Goal: Task Accomplishment & Management: Use online tool/utility

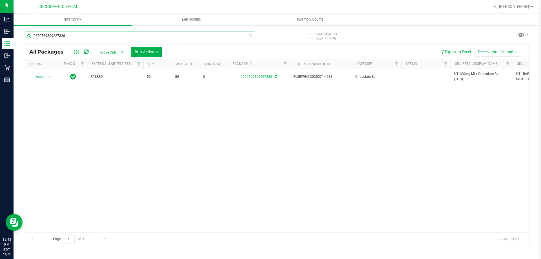
click at [70, 36] on input "0670769809227326" at bounding box center [140, 36] width 230 height 8
type input "3470313715911470"
click at [43, 78] on span "Action" at bounding box center [38, 77] width 15 height 8
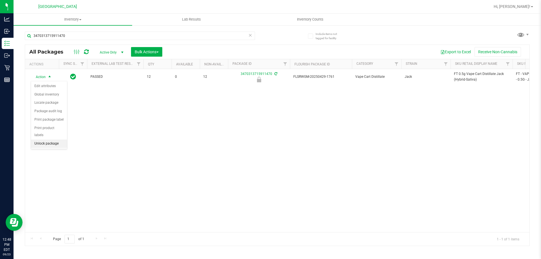
click at [53, 139] on li "Unlock package" at bounding box center [49, 143] width 36 height 8
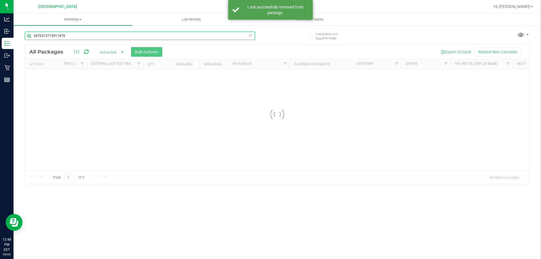
click at [92, 34] on input "3470313715911470" at bounding box center [140, 36] width 230 height 8
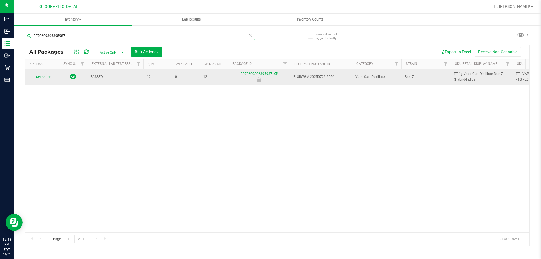
type input "2070609306395987"
click at [40, 77] on span "Action" at bounding box center [38, 77] width 15 height 8
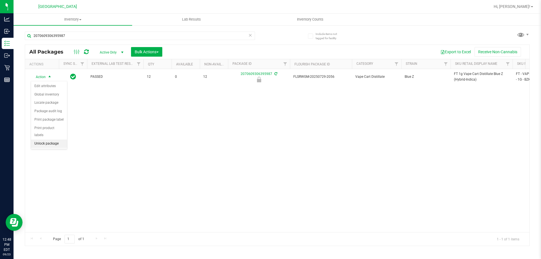
click at [59, 139] on li "Unlock package" at bounding box center [49, 143] width 36 height 8
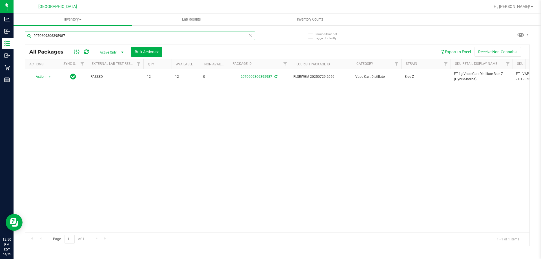
click at [93, 37] on input "2070609306395987" at bounding box center [140, 36] width 230 height 8
type input "0445042410088477"
click at [48, 79] on span "select" at bounding box center [49, 77] width 5 height 5
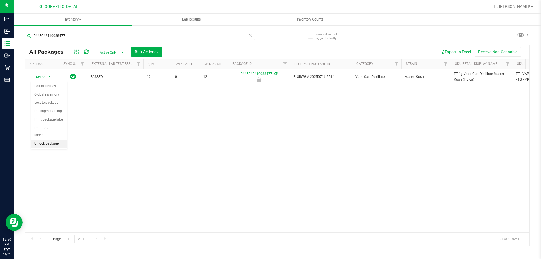
click at [54, 139] on li "Unlock package" at bounding box center [49, 143] width 36 height 8
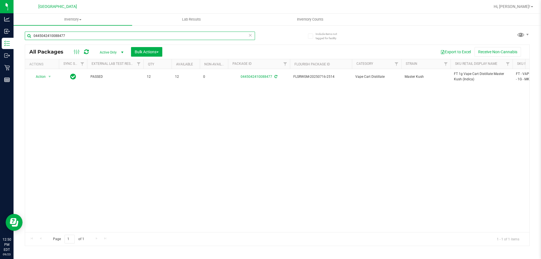
click at [61, 38] on input "0445042410088477" at bounding box center [140, 36] width 230 height 8
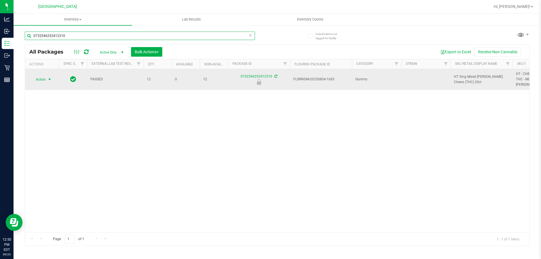
type input "0732546252412310"
click at [50, 77] on span "select" at bounding box center [49, 79] width 5 height 5
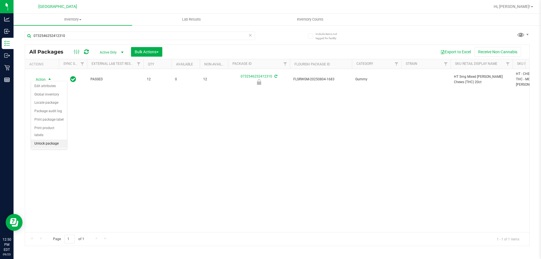
click at [46, 139] on li "Unlock package" at bounding box center [49, 143] width 36 height 8
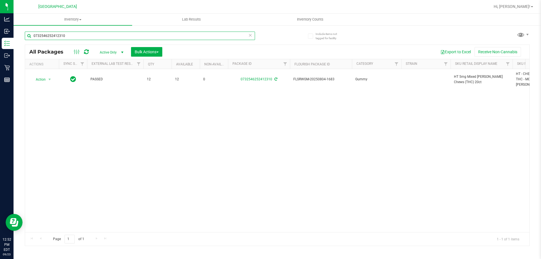
click at [100, 33] on input "0732546252412310" at bounding box center [140, 36] width 230 height 8
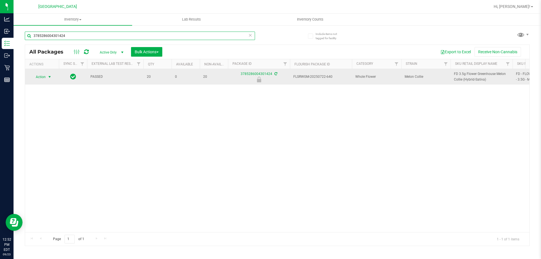
type input "3785286004301424"
click at [46, 77] on span "select" at bounding box center [49, 77] width 7 height 8
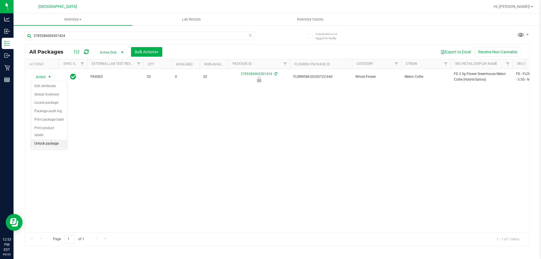
click at [50, 139] on li "Unlock package" at bounding box center [49, 143] width 36 height 8
